Goal: Contribute content: Add original content to the website for others to see

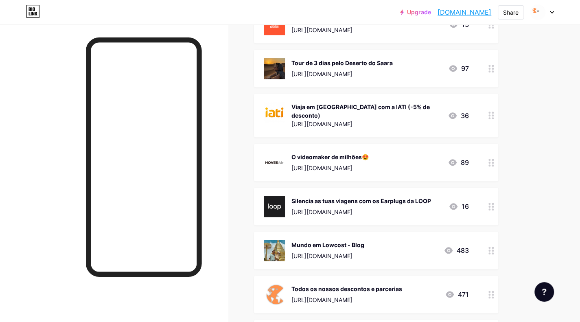
scroll to position [388, 0]
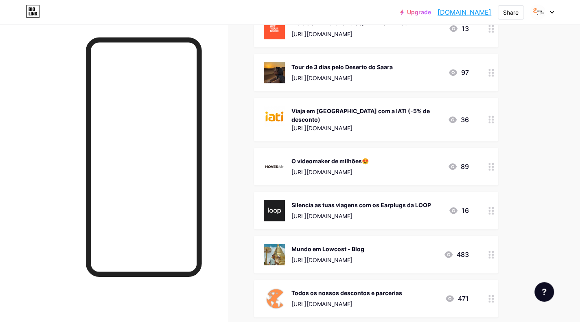
drag, startPoint x: 350, startPoint y: 206, endPoint x: 398, endPoint y: 265, distance: 76.8
click at [398, 265] on span "Cria a tua conta grátis e vê alojamentos grátis [DOMAIN_NAME][URL] 12.858k Viag…" at bounding box center [376, 72] width 244 height 665
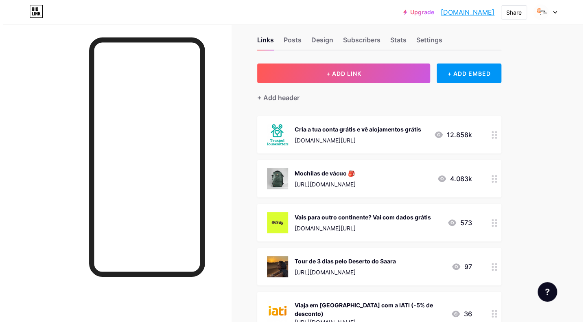
scroll to position [0, 0]
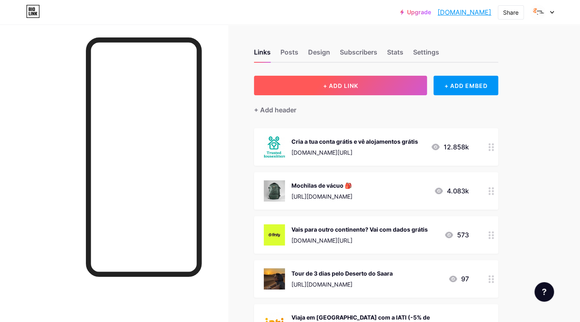
click at [370, 88] on button "+ ADD LINK" at bounding box center [340, 86] width 173 height 20
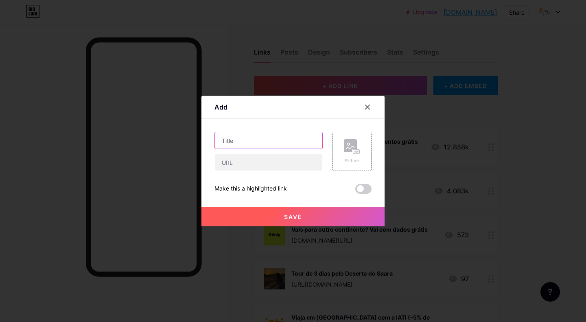
click at [292, 147] on input "text" at bounding box center [268, 140] width 107 height 16
paste input "[URL][DOMAIN_NAME]"
type input "[URL][DOMAIN_NAME]"
click at [303, 160] on input "text" at bounding box center [268, 162] width 107 height 16
paste input "EatingMiles"
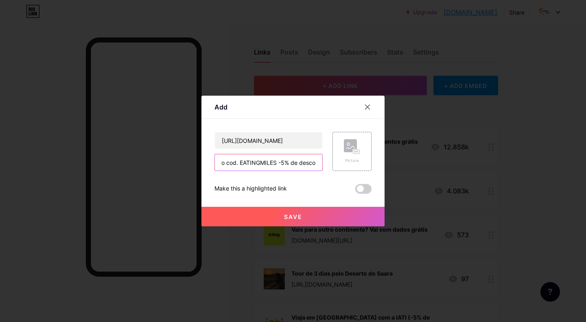
scroll to position [0, 40]
type input "Tradutor c/ o cod. EATINGMILES -5% de desconto"
click at [358, 151] on rect at bounding box center [356, 152] width 7 height 4
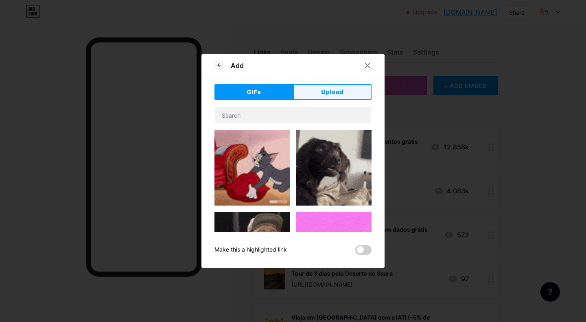
click at [314, 93] on button "Upload" at bounding box center [332, 92] width 79 height 16
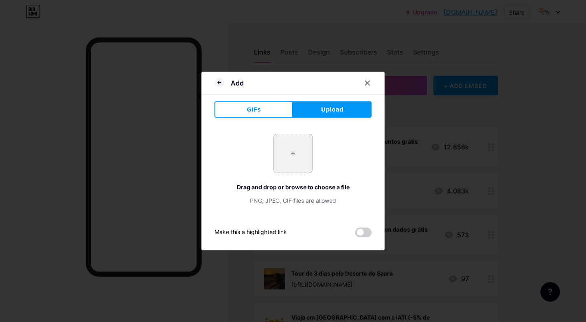
click at [302, 161] on input "file" at bounding box center [293, 153] width 38 height 38
click at [221, 85] on icon at bounding box center [220, 83] width 10 height 10
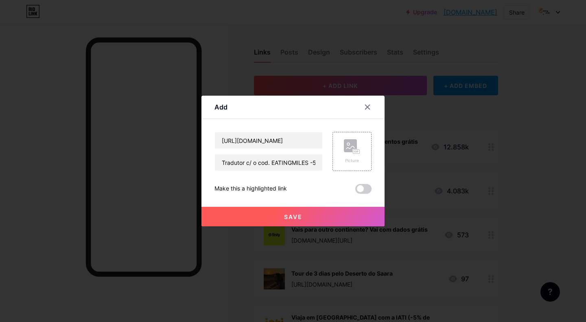
click at [296, 219] on span "Save" at bounding box center [293, 216] width 18 height 7
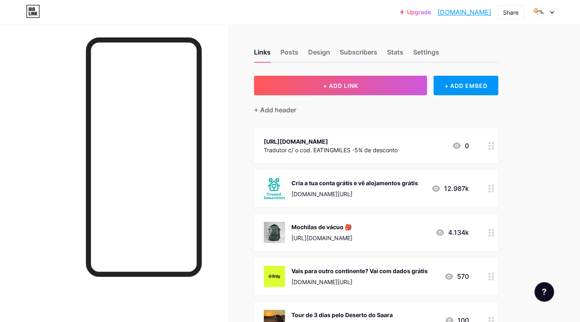
click at [304, 140] on div "[URL][DOMAIN_NAME]" at bounding box center [331, 141] width 134 height 9
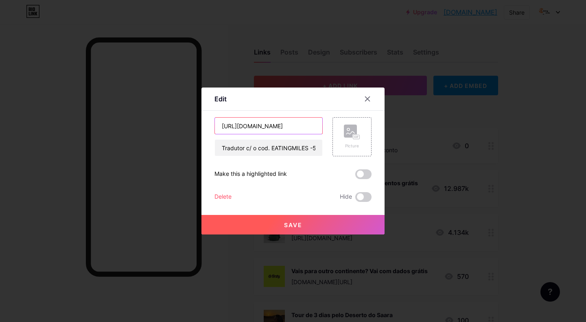
drag, startPoint x: 287, startPoint y: 127, endPoint x: 200, endPoint y: 131, distance: 87.2
click at [200, 131] on div "Edit Content YouTube Play YouTube video without leaving your page. ADD Vimeo Pl…" at bounding box center [293, 161] width 586 height 322
click at [291, 147] on input "Tradutor c/ o cod. EATINGMILES -5% de desconto" at bounding box center [268, 148] width 107 height 16
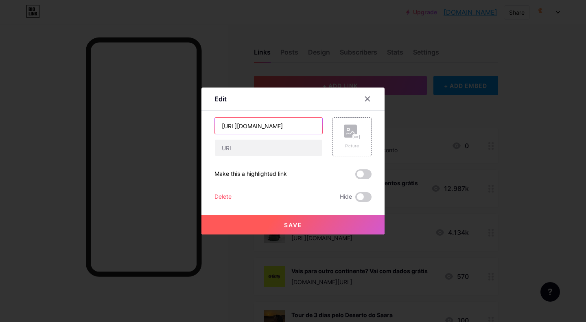
click at [296, 129] on input "[URL][DOMAIN_NAME]" at bounding box center [268, 126] width 107 height 16
paste input "Tradutor c/ o cod. EATINGMILES -5% de desconto"
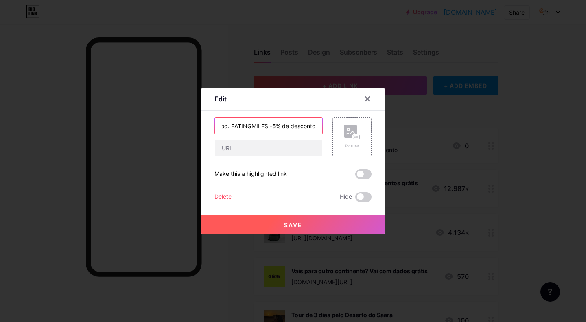
type input "Tradutor c/ o cod. EATINGMILES -5% de desconto"
click at [251, 150] on input "text" at bounding box center [268, 148] width 107 height 16
paste input "[URL][DOMAIN_NAME]"
type input "[URL][DOMAIN_NAME]"
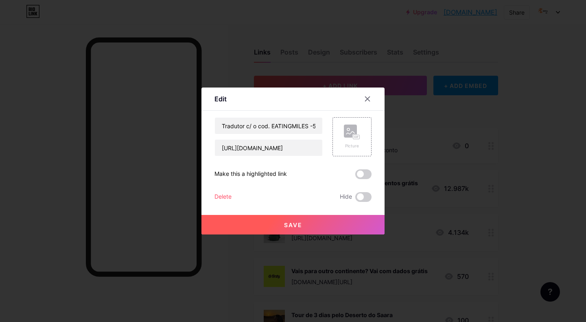
click at [338, 219] on button "Save" at bounding box center [293, 225] width 183 height 20
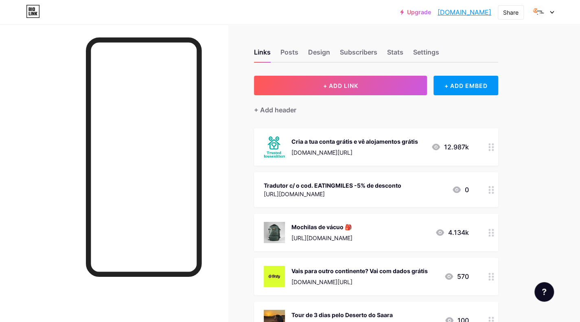
click at [496, 189] on div at bounding box center [492, 189] width 14 height 35
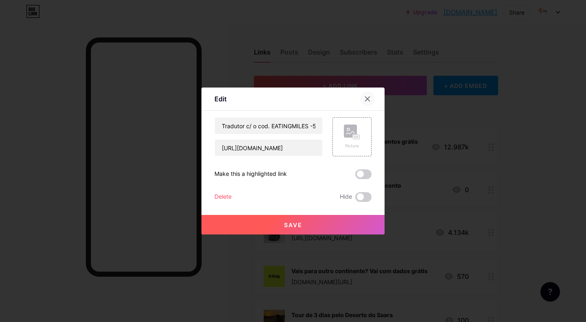
click at [364, 105] on div at bounding box center [367, 99] width 15 height 15
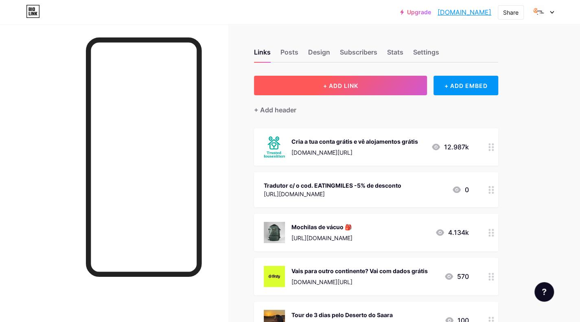
click at [365, 91] on button "+ ADD LINK" at bounding box center [340, 86] width 173 height 20
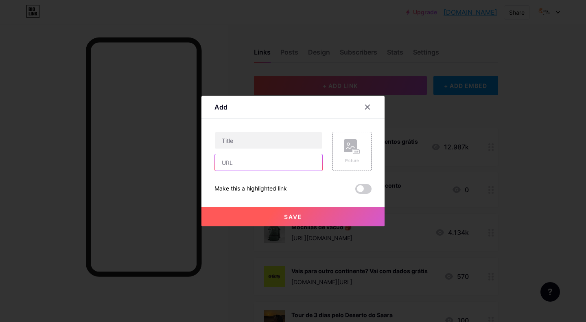
click at [257, 166] on input "text" at bounding box center [268, 162] width 107 height 16
paste input "[URL][DOMAIN_NAME]"
type input "[URL][DOMAIN_NAME]"
click at [253, 132] on div "Content YouTube Play YouTube video without leaving your page. ADD Vimeo Play Vi…" at bounding box center [293, 156] width 157 height 75
click at [256, 142] on input "text" at bounding box center [268, 140] width 107 height 16
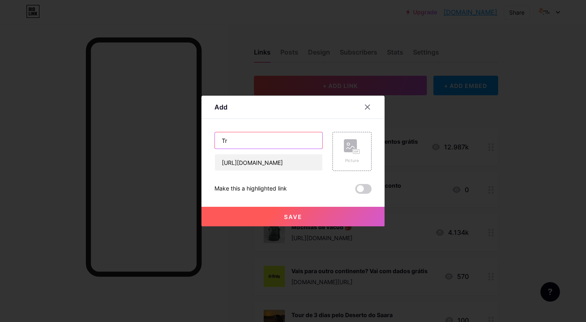
type input "T"
type input "a"
click at [285, 169] on input "[URL][DOMAIN_NAME]" at bounding box center [268, 162] width 107 height 16
drag, startPoint x: 292, startPoint y: 164, endPoint x: 173, endPoint y: 155, distance: 118.9
click at [173, 155] on div "Add Content YouTube Play YouTube video without leaving your page. ADD Vimeo Pla…" at bounding box center [293, 161] width 586 height 322
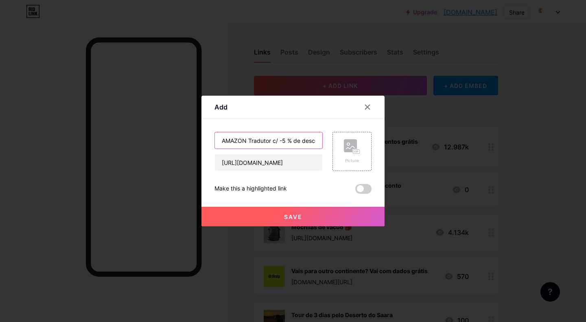
click at [312, 142] on input "AMAZON Tradutor c/ -5 % de desconto c/ cod." at bounding box center [268, 140] width 107 height 16
paste input "MTA4K5Y5"
type input "AMAZON Tradutor c/ -5 % de desconto c/ cod. MTA4K5Y5"
click at [310, 216] on button "Save" at bounding box center [293, 217] width 183 height 20
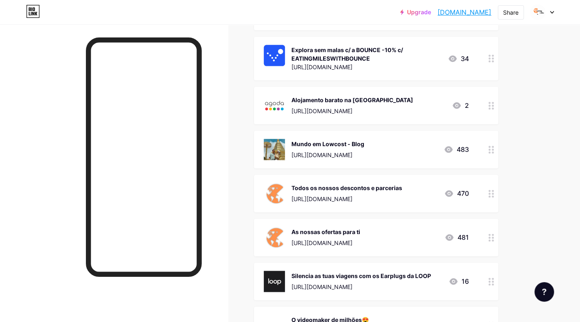
scroll to position [407, 0]
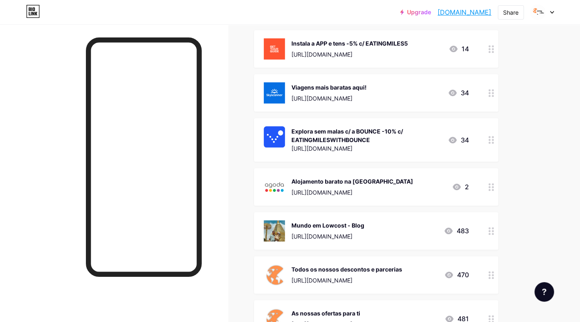
click at [489, 230] on circle at bounding box center [490, 231] width 2 height 2
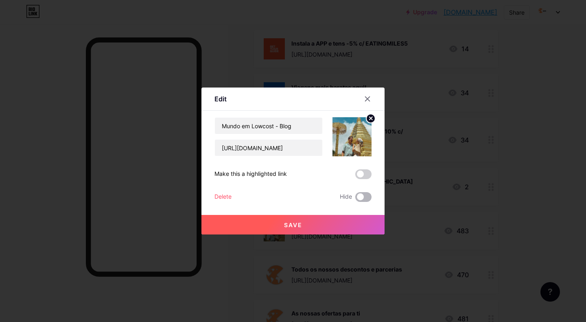
click at [362, 197] on span at bounding box center [363, 197] width 16 height 10
click at [355, 199] on input "checkbox" at bounding box center [355, 199] width 0 height 0
click at [362, 197] on span at bounding box center [363, 197] width 16 height 10
click at [355, 199] on input "checkbox" at bounding box center [355, 199] width 0 height 0
click at [368, 105] on div at bounding box center [367, 99] width 15 height 15
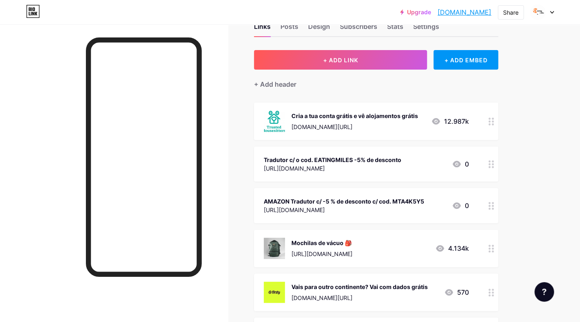
scroll to position [0, 0]
